Goal: Information Seeking & Learning: Learn about a topic

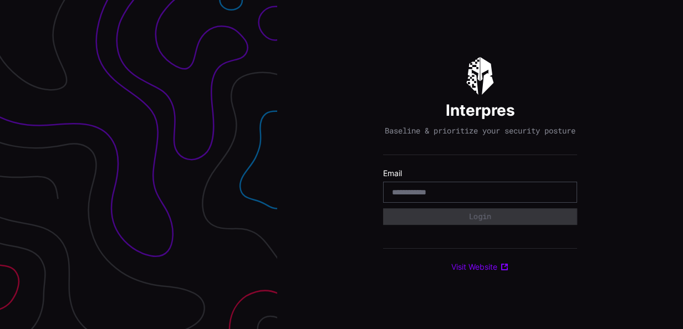
type input "**********"
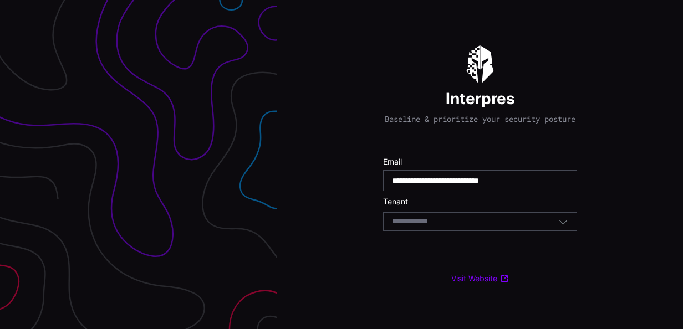
click at [469, 226] on div "Select Tenant" at bounding box center [475, 222] width 166 height 10
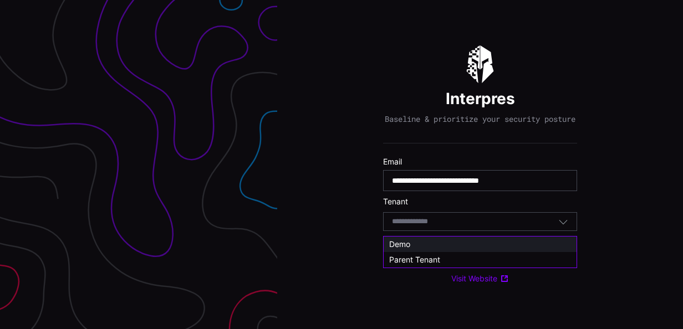
click at [406, 242] on span "Demo" at bounding box center [399, 243] width 21 height 9
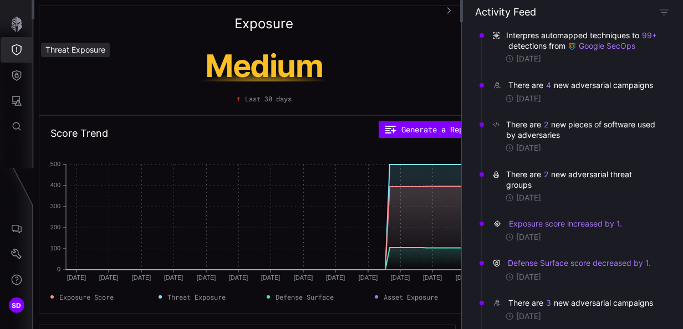
click at [18, 49] on icon "Threat Exposure" at bounding box center [16, 49] width 11 height 11
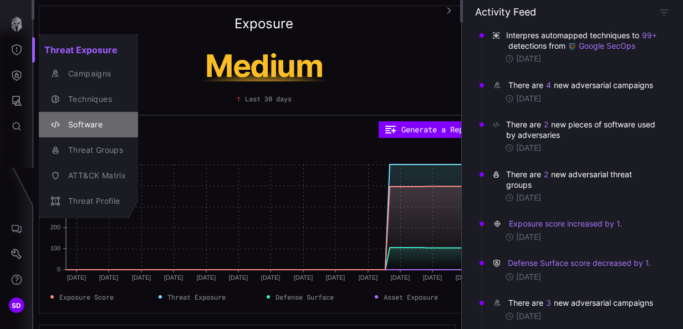
click at [76, 124] on div "Software" at bounding box center [94, 125] width 63 height 14
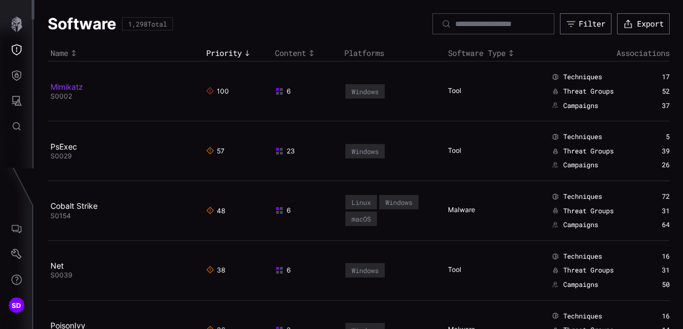
click at [67, 84] on link "Mimikatz" at bounding box center [66, 86] width 33 height 9
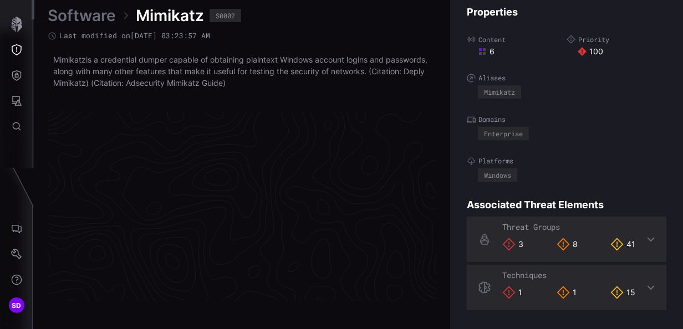
scroll to position [2403, 641]
